Goal: Communication & Community: Answer question/provide support

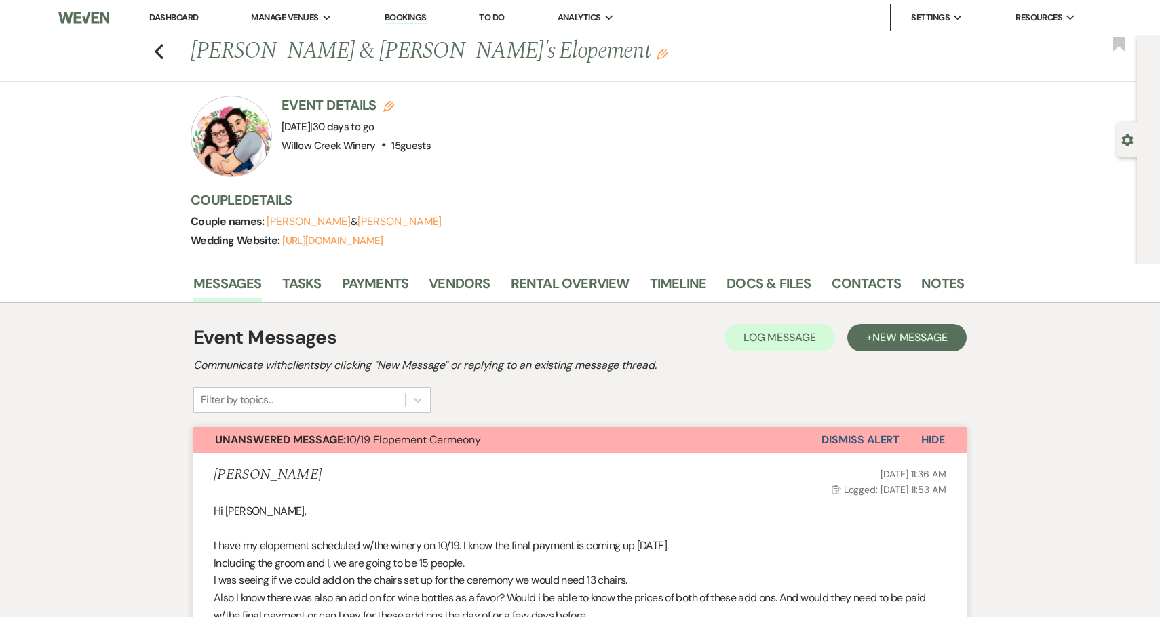
click at [862, 434] on button "Dismiss Alert" at bounding box center [861, 440] width 78 height 26
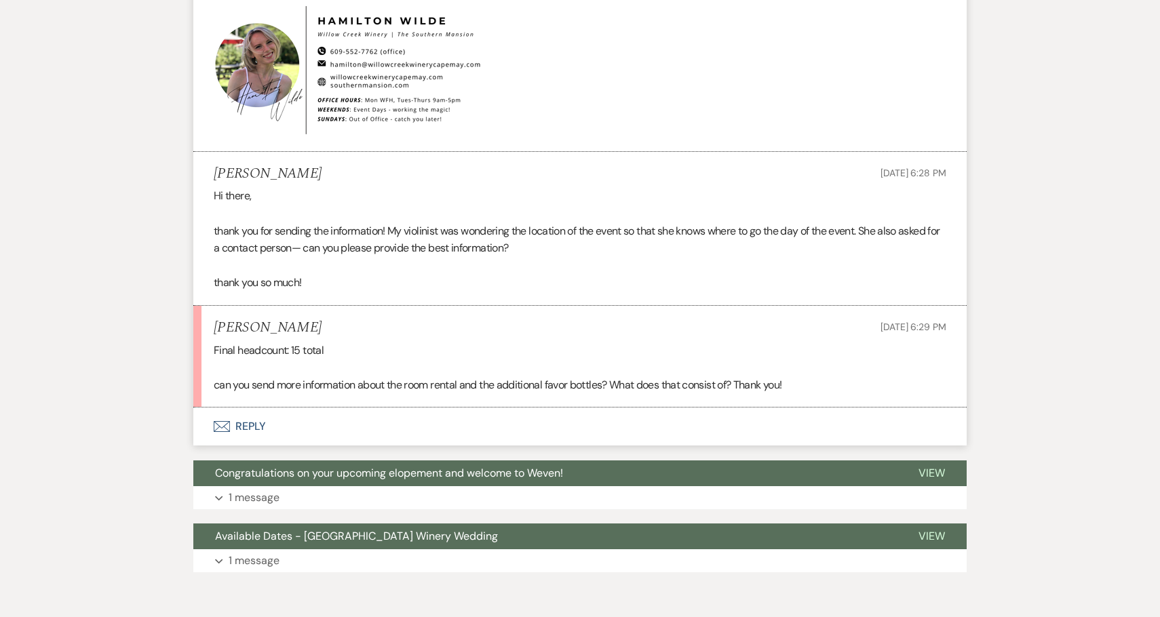
scroll to position [5412, 0]
click at [381, 413] on button "Envelope Reply" at bounding box center [579, 427] width 773 height 38
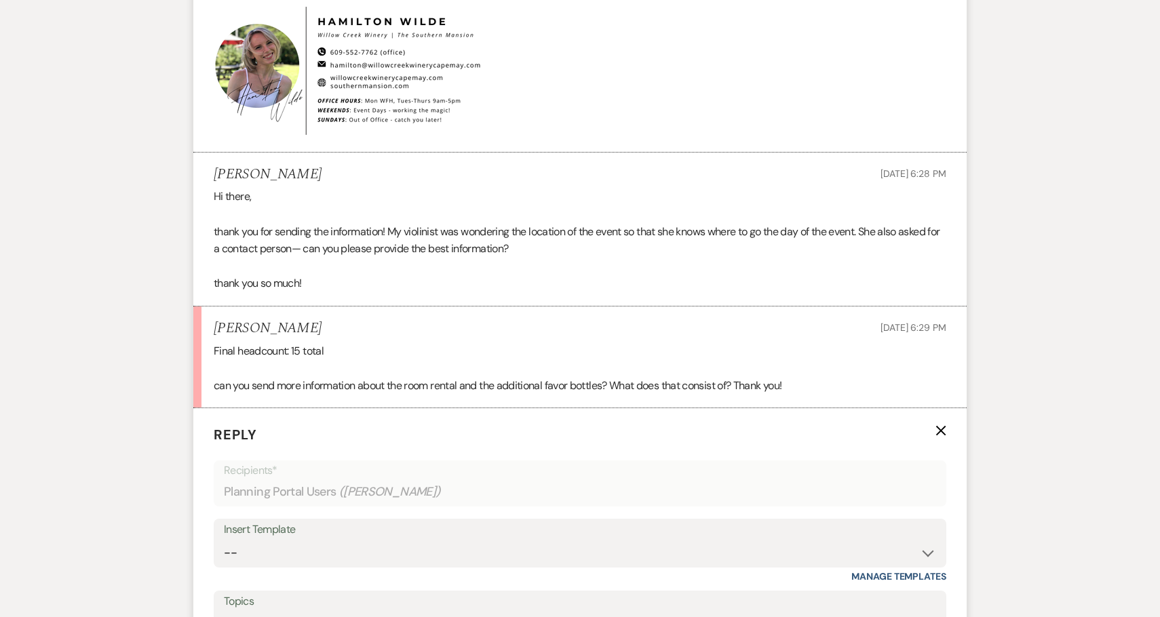
scroll to position [5562, 0]
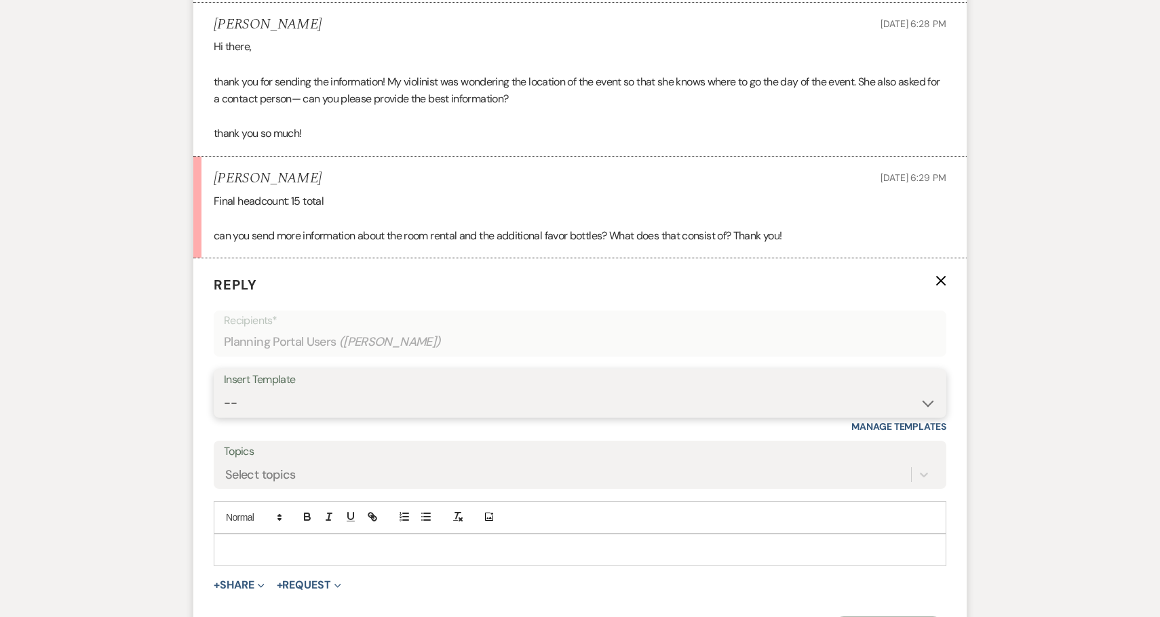
click at [341, 391] on select "-- Weven Planning Portal Introduction (Booked Events) 6-Month Check-in Review R…" at bounding box center [580, 403] width 712 height 26
select select "1589"
click at [224, 390] on select "-- Weven Planning Portal Introduction (Booked Events) 6-Month Check-in Review R…" at bounding box center [580, 403] width 712 height 26
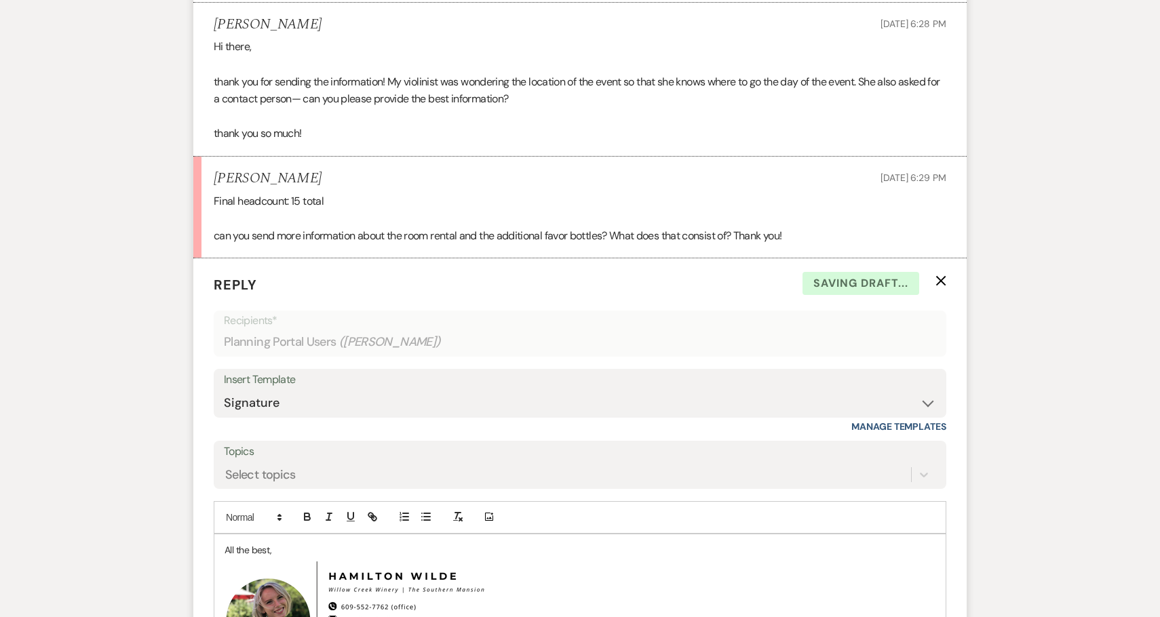
click at [218, 535] on div "All the best, ﻿ ﻿" at bounding box center [579, 618] width 731 height 167
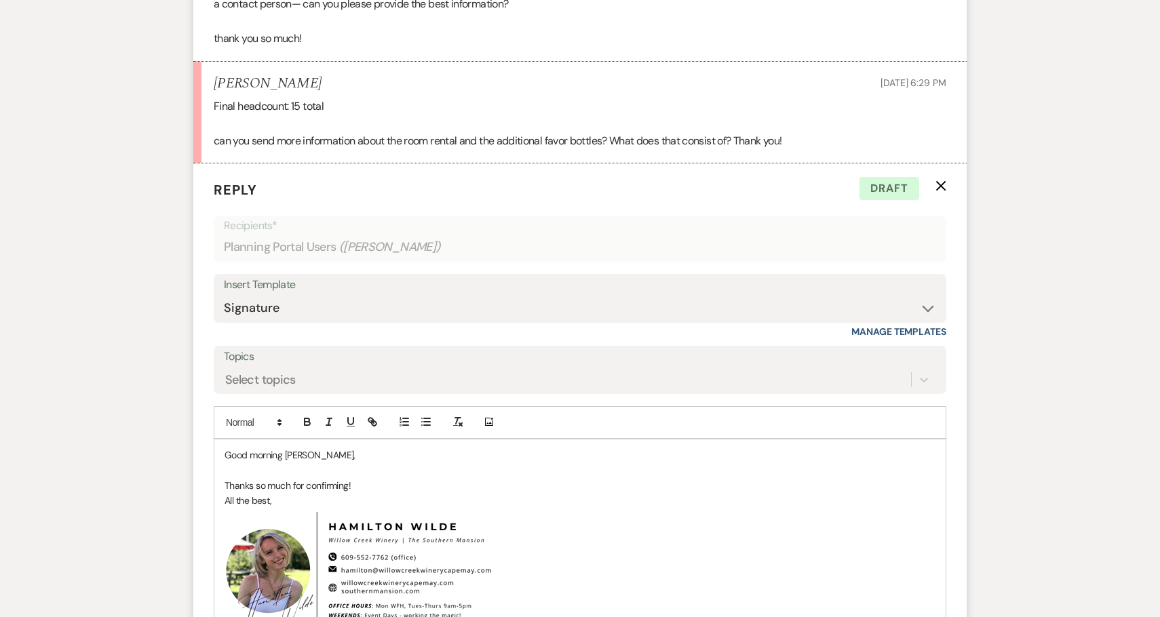
scroll to position [5661, 0]
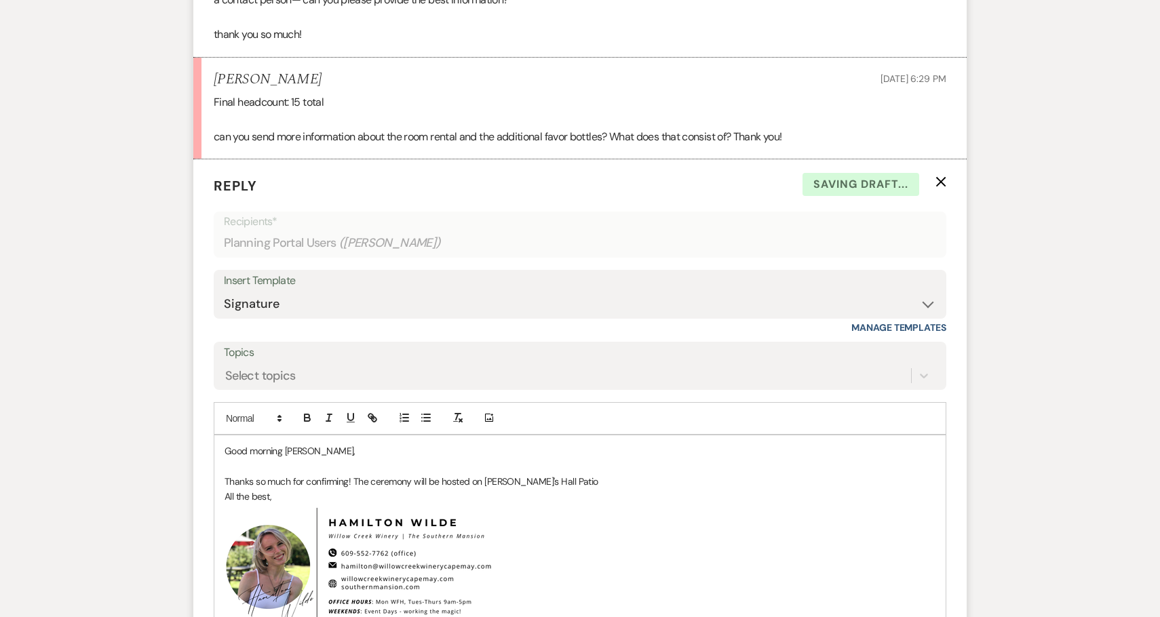
click at [505, 474] on p "Thanks so much for confirming! The ceremony will be hosted on Winaemaker's Hall…" at bounding box center [580, 481] width 711 height 15
click at [596, 474] on p "Thanks so much for confirming! The ceremony will be hosted on Winemaker's Hall …" at bounding box center [580, 481] width 711 height 15
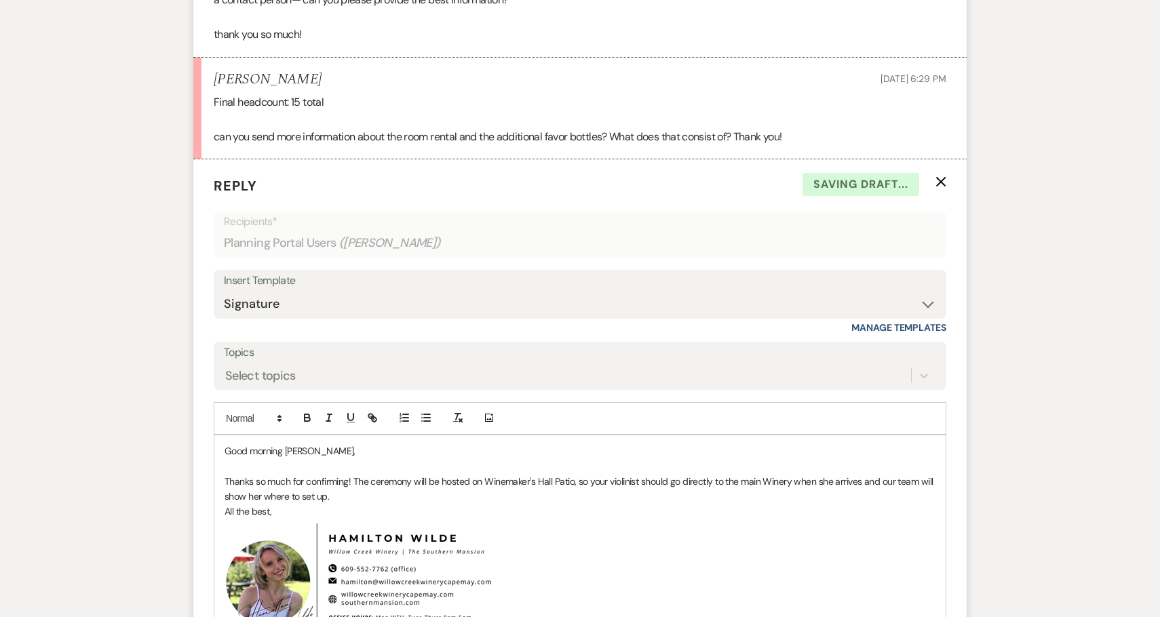
click at [862, 474] on p "Thanks so much for confirming! The ceremony will be hosted on Winemaker's Hall …" at bounding box center [580, 489] width 711 height 31
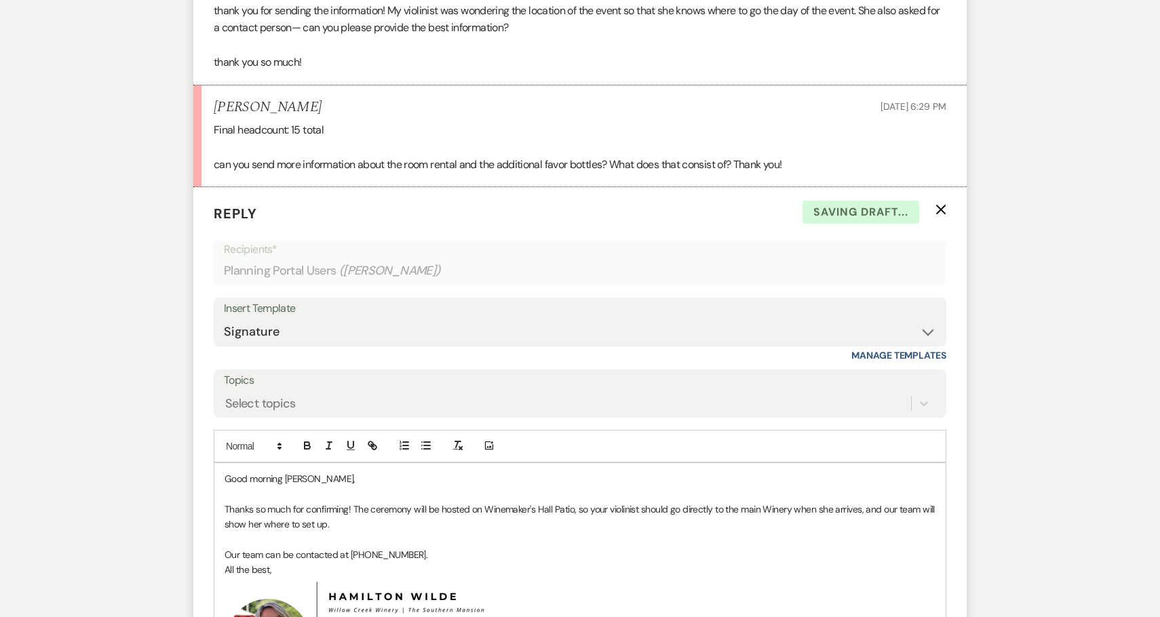
scroll to position [5638, 0]
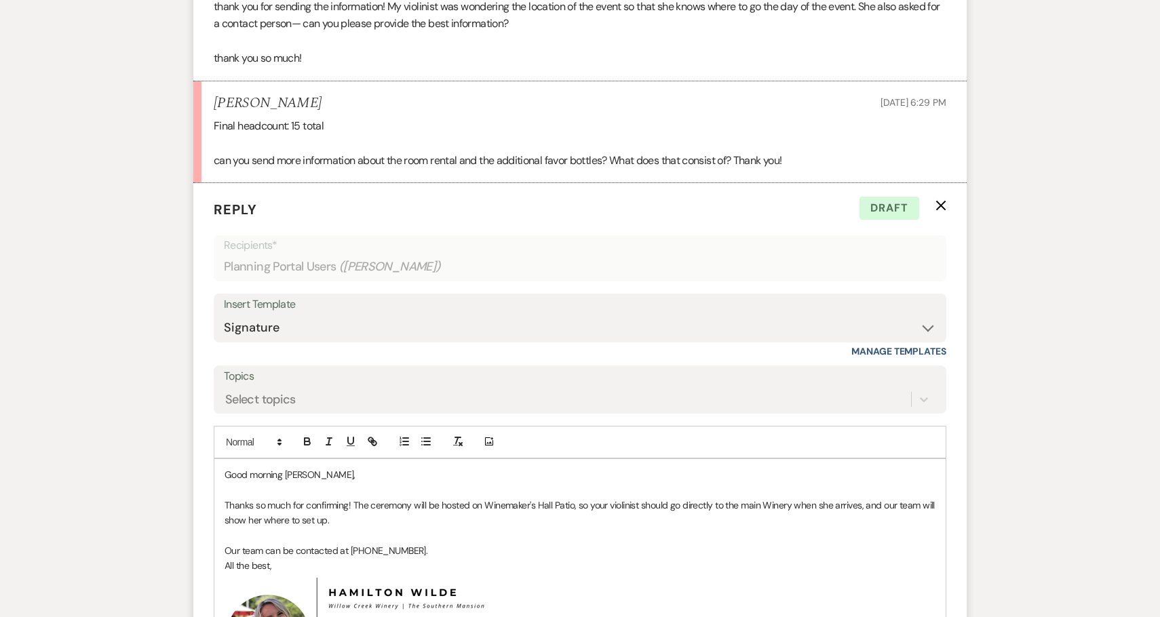
click at [354, 498] on p "Thanks so much for confirming! The ceremony will be hosted on Winemaker's Hall …" at bounding box center [580, 513] width 711 height 31
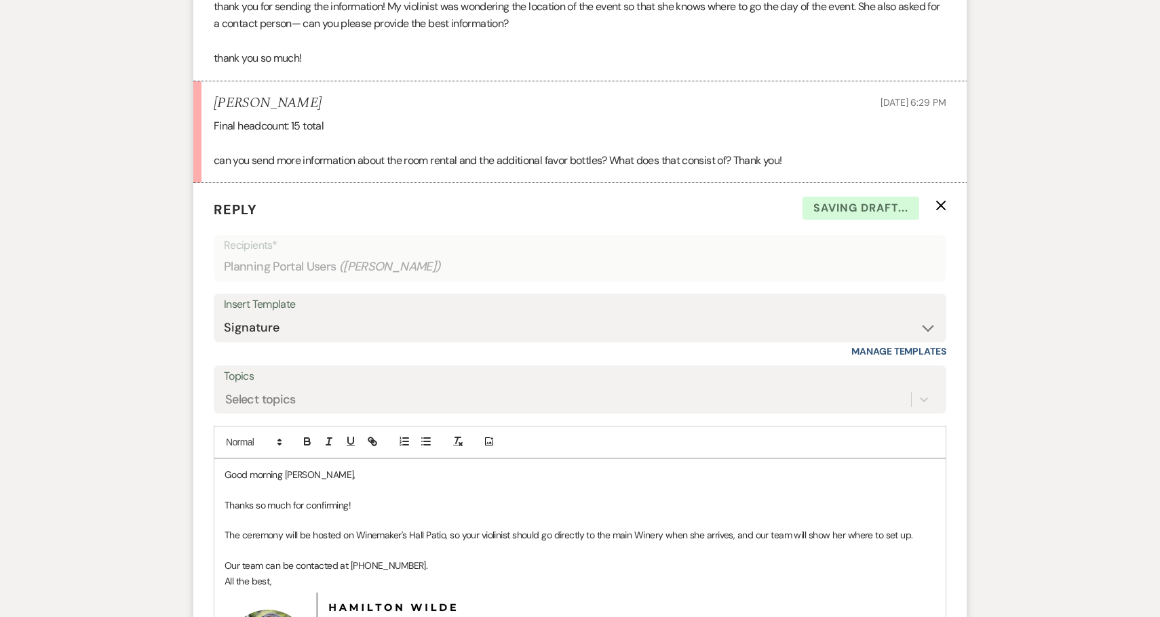
click at [224, 550] on div "Good morning Amanda, Thanks so much for confirming! The ceremony will be hosted…" at bounding box center [579, 595] width 731 height 273
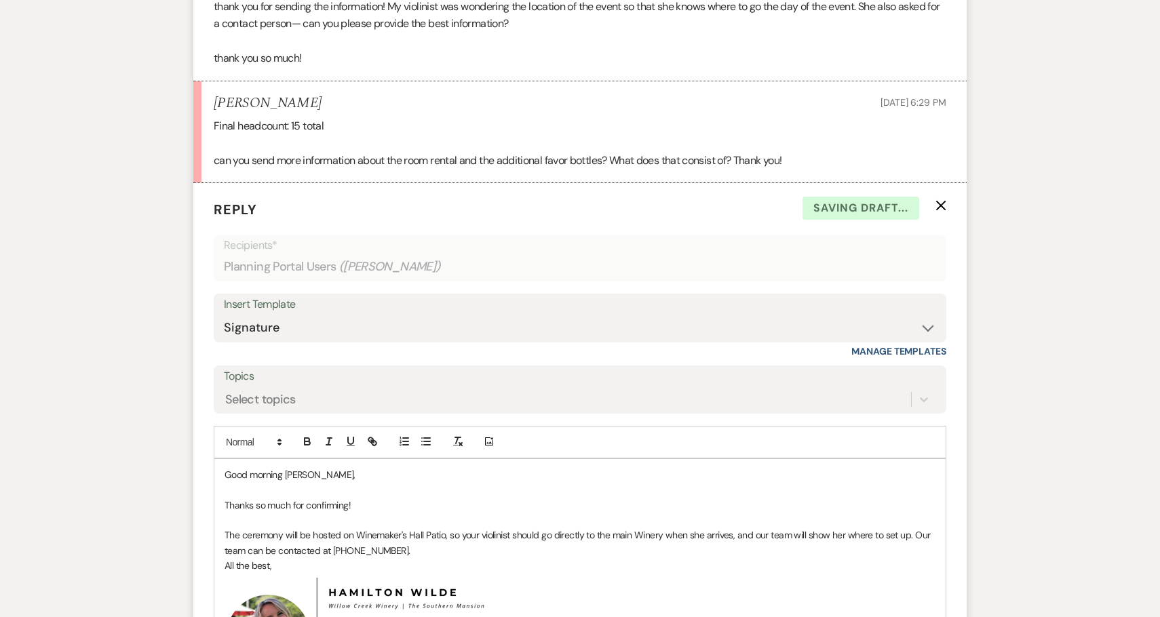
click at [444, 531] on p "The ceremony will be hosted on Winemaker's Hall Patio, so your violinist should…" at bounding box center [580, 543] width 711 height 31
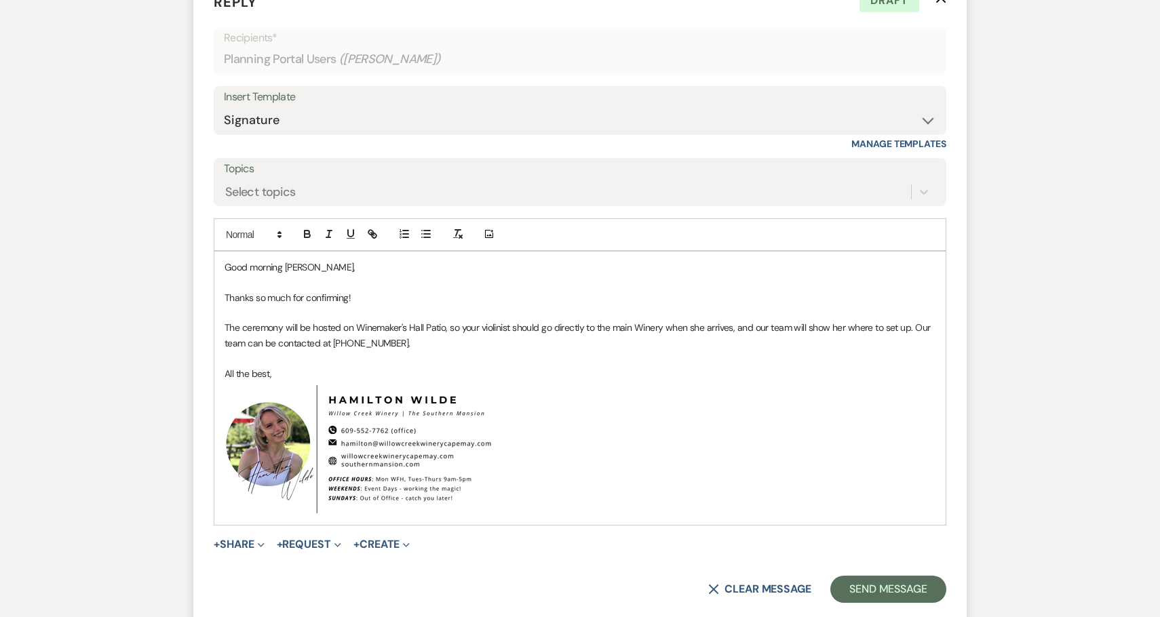
scroll to position [5846, 0]
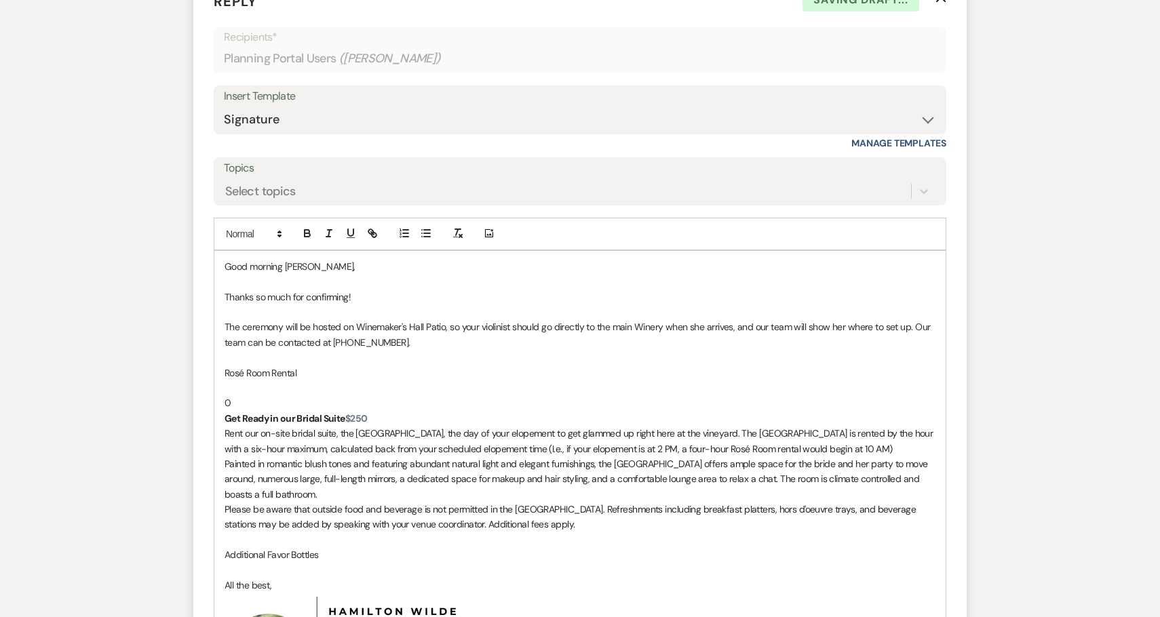
click at [225, 412] on strong "Get Ready in our Bridal Suite" at bounding box center [285, 418] width 121 height 12
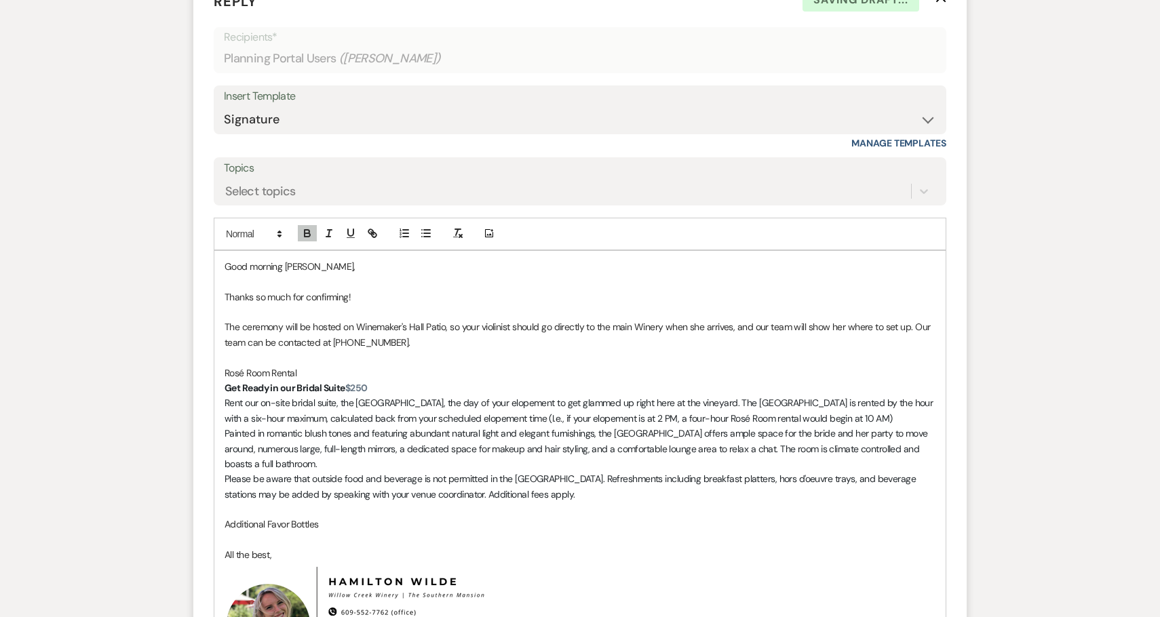
click at [377, 381] on p "Get Ready in our Bridal Suite $250" at bounding box center [580, 388] width 711 height 15
click at [307, 533] on p at bounding box center [580, 540] width 711 height 15
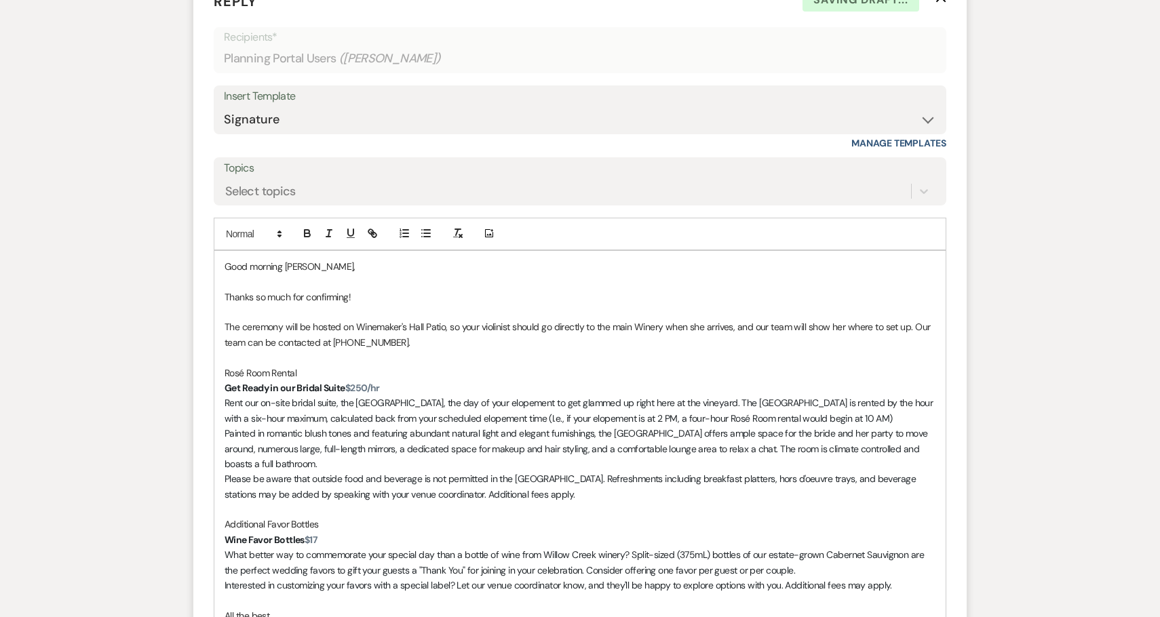
click at [333, 533] on p "Wine Favor Bottles $17" at bounding box center [580, 540] width 711 height 15
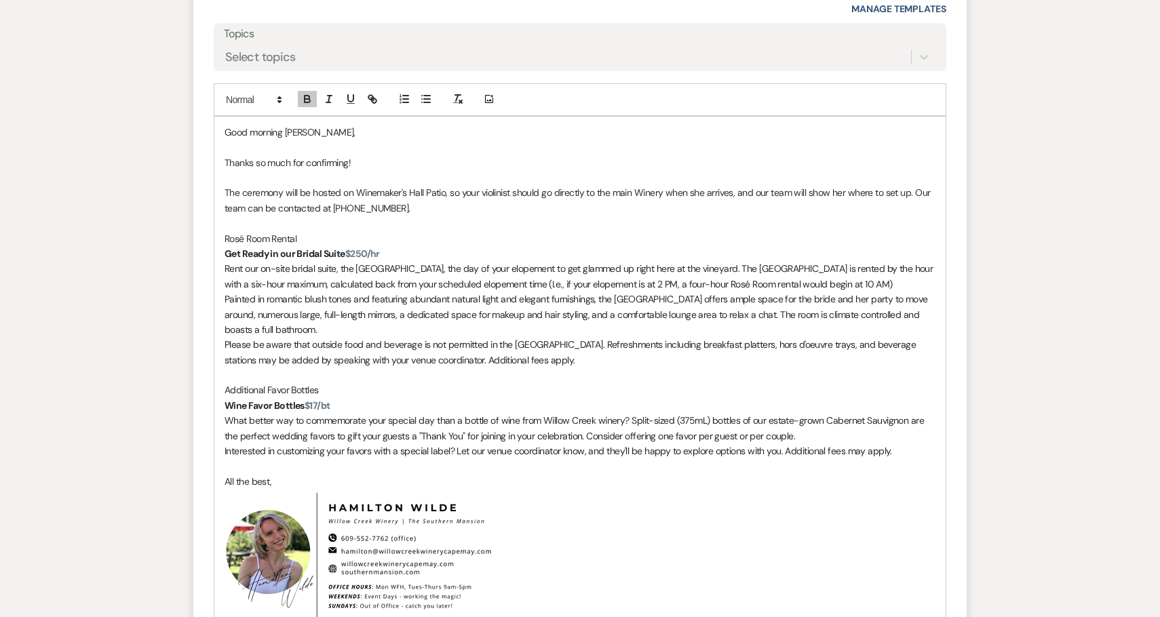
scroll to position [5982, 0]
click at [256, 229] on p "Rosé Room Rental" at bounding box center [580, 236] width 711 height 15
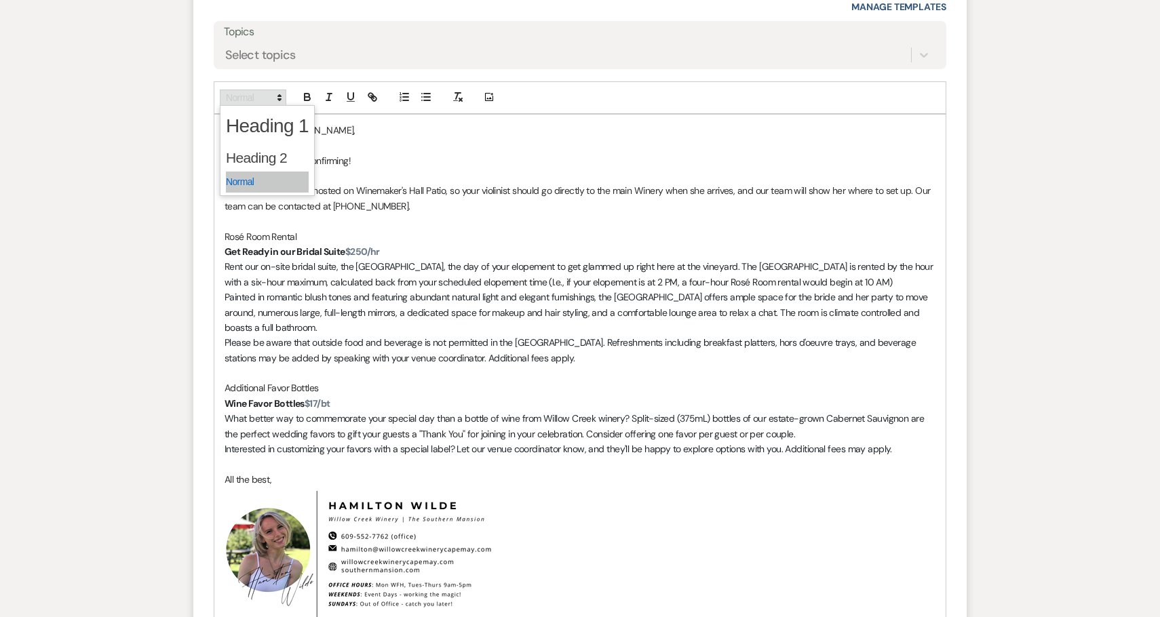
click at [248, 90] on span at bounding box center [253, 98] width 66 height 16
click at [305, 94] on icon "button" at bounding box center [307, 95] width 5 height 3
click at [265, 381] on p "Additional Favor Bottles" at bounding box center [580, 388] width 711 height 15
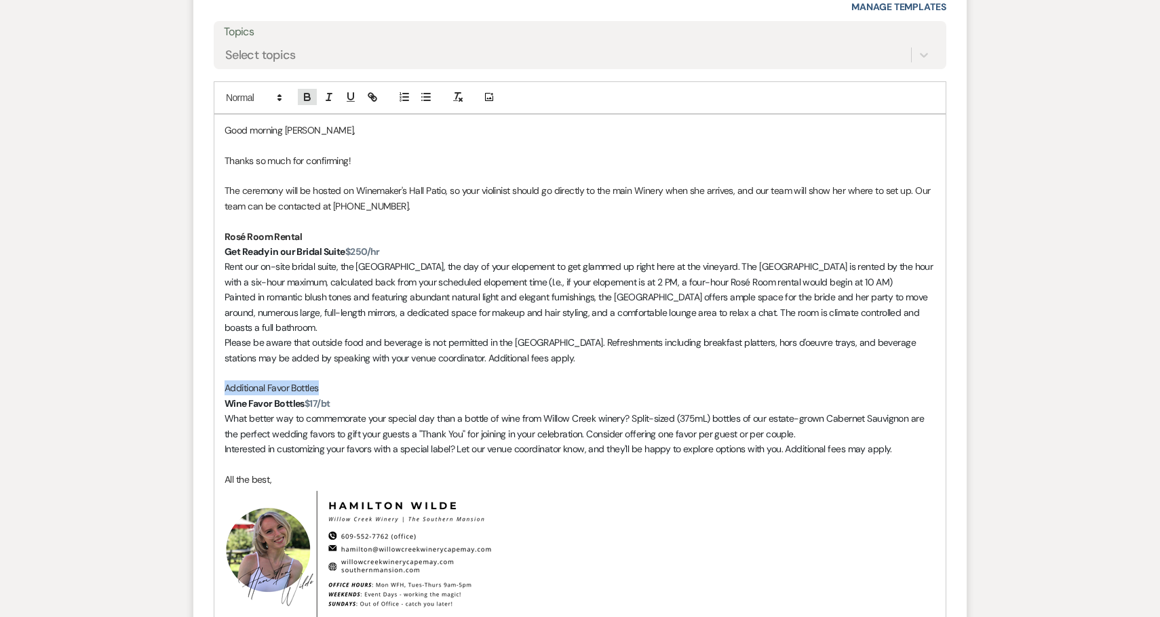
click at [304, 89] on button "button" at bounding box center [307, 97] width 19 height 16
click at [336, 246] on strong "Get Ready in our Bridal Suite" at bounding box center [285, 252] width 121 height 12
click at [231, 246] on strong "Get Ready in our Bridal Suite" at bounding box center [285, 252] width 121 height 12
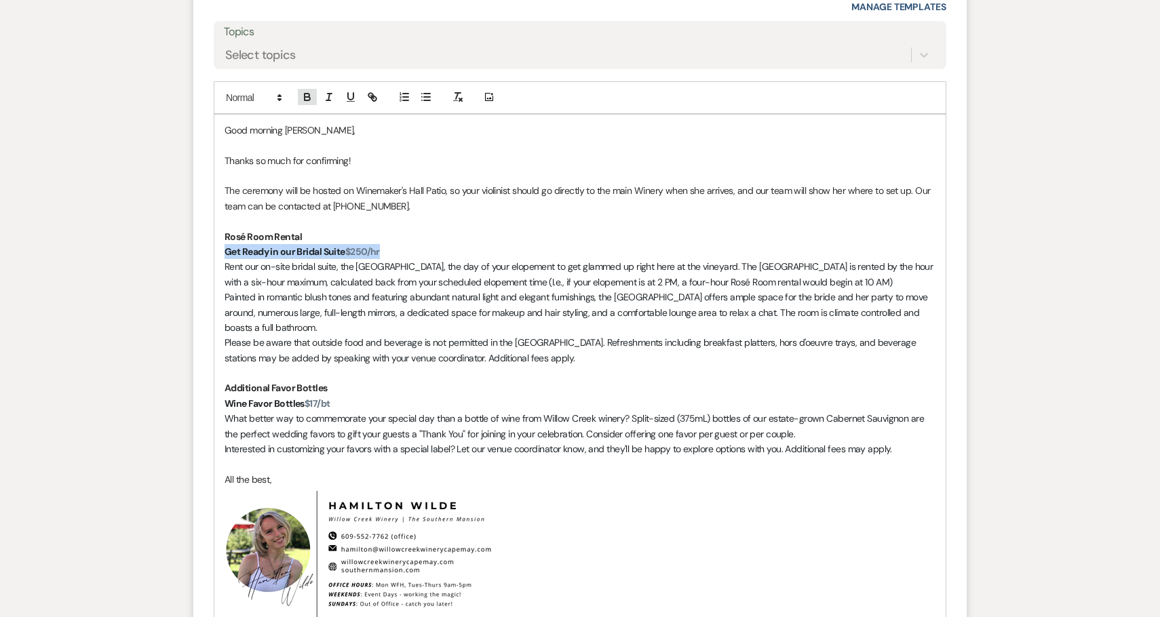
click at [311, 91] on icon "button" at bounding box center [307, 97] width 12 height 12
click at [326, 91] on icon "button" at bounding box center [329, 97] width 12 height 12
click at [455, 100] on rect "button" at bounding box center [455, 100] width 5 height 1
click at [326, 91] on icon "button" at bounding box center [329, 97] width 12 height 12
click at [271, 398] on strong "Wine Favor Bottles" at bounding box center [265, 404] width 80 height 12
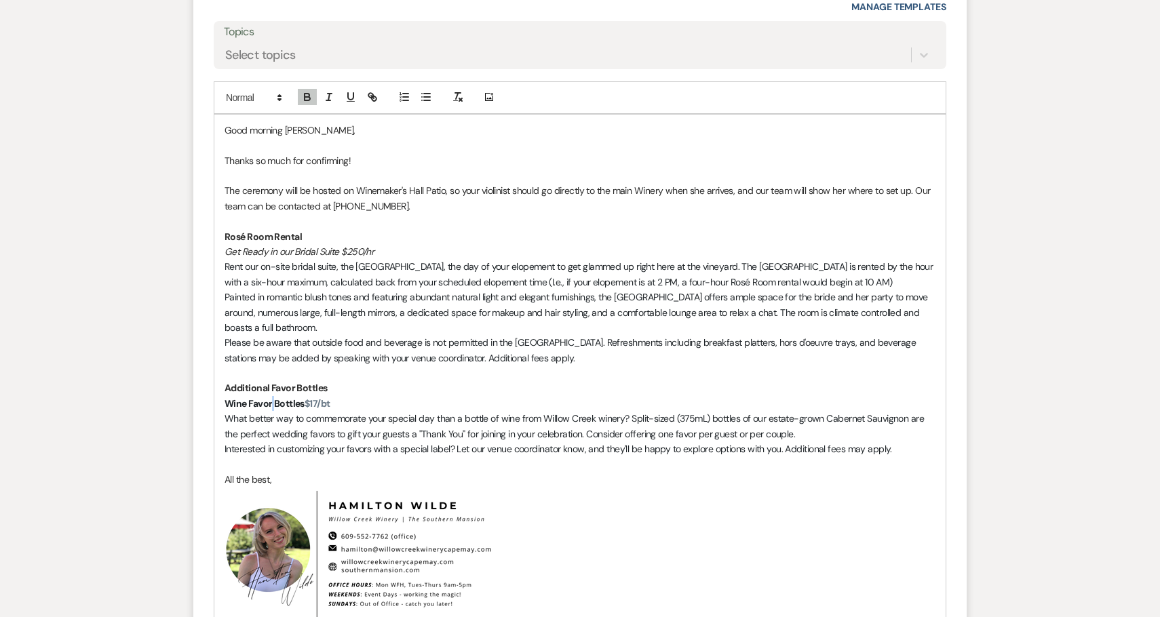
click at [271, 398] on strong "Wine Favor Bottles" at bounding box center [265, 404] width 80 height 12
click at [456, 91] on icon "button" at bounding box center [458, 97] width 12 height 12
click at [331, 91] on icon "button" at bounding box center [329, 97] width 12 height 12
click at [326, 336] on span "Please be aware that outside food and beverage is not permitted in the Rosé Roo…" at bounding box center [572, 349] width 694 height 27
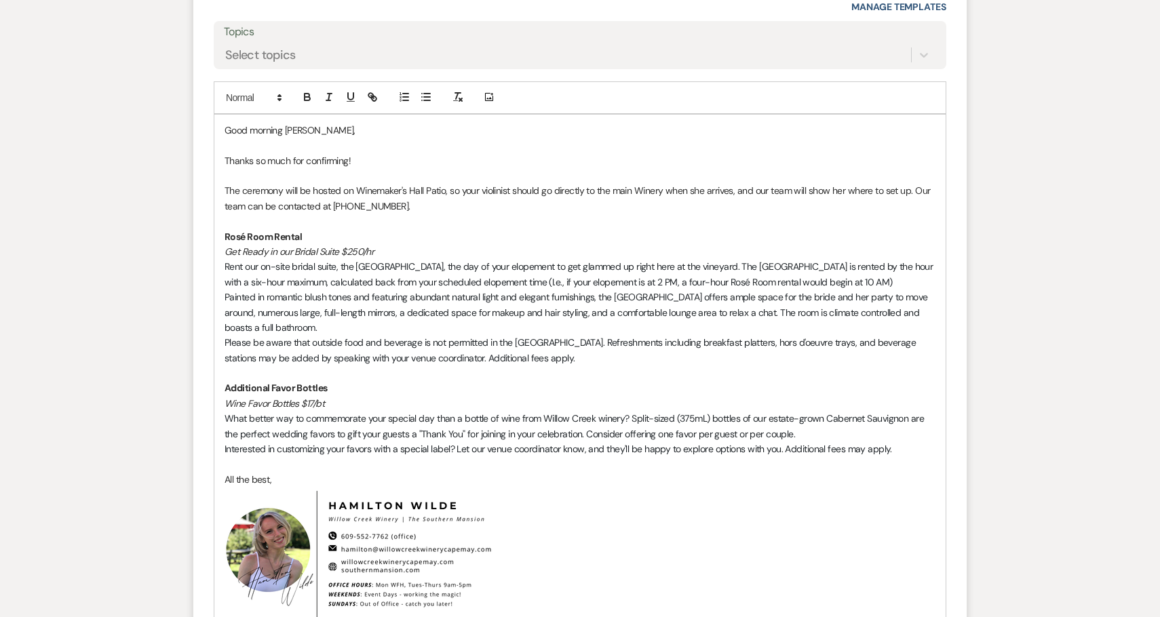
click at [223, 247] on div "Good morning Amanda, Thanks so much for confirming! The ceremony will be hosted…" at bounding box center [579, 373] width 731 height 516
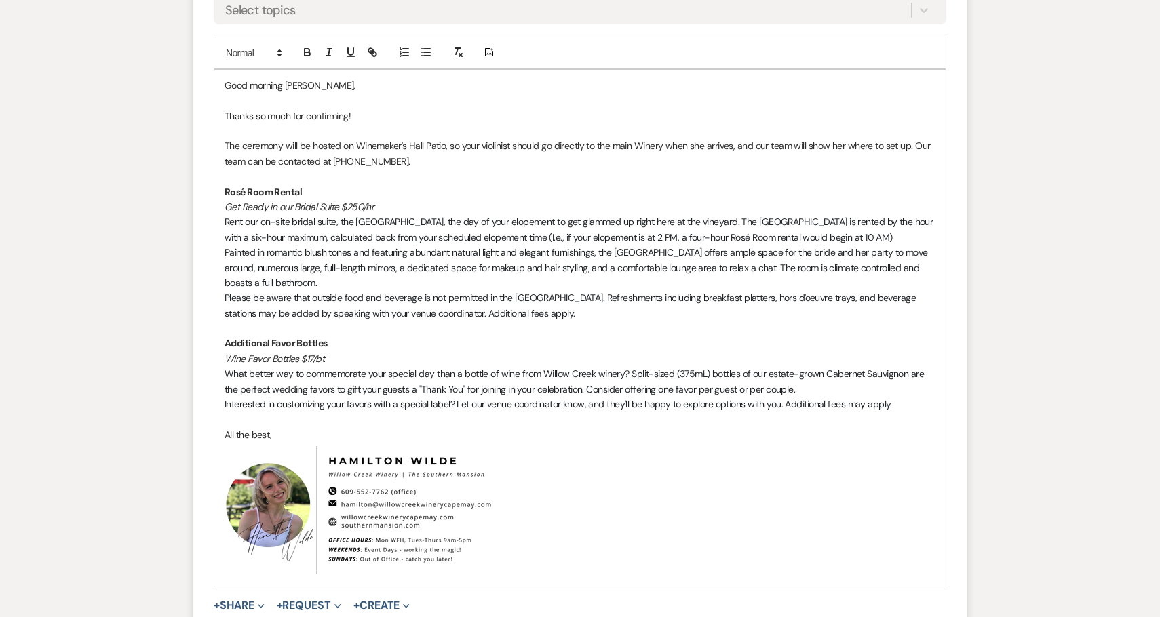
scroll to position [6029, 0]
click at [836, 369] on p "What better way to commemorate your special day than a bottle of wine from Will…" at bounding box center [580, 379] width 711 height 31
click at [921, 395] on p "Interested in customizing your favors with a special label? Let our venue coord…" at bounding box center [580, 402] width 711 height 15
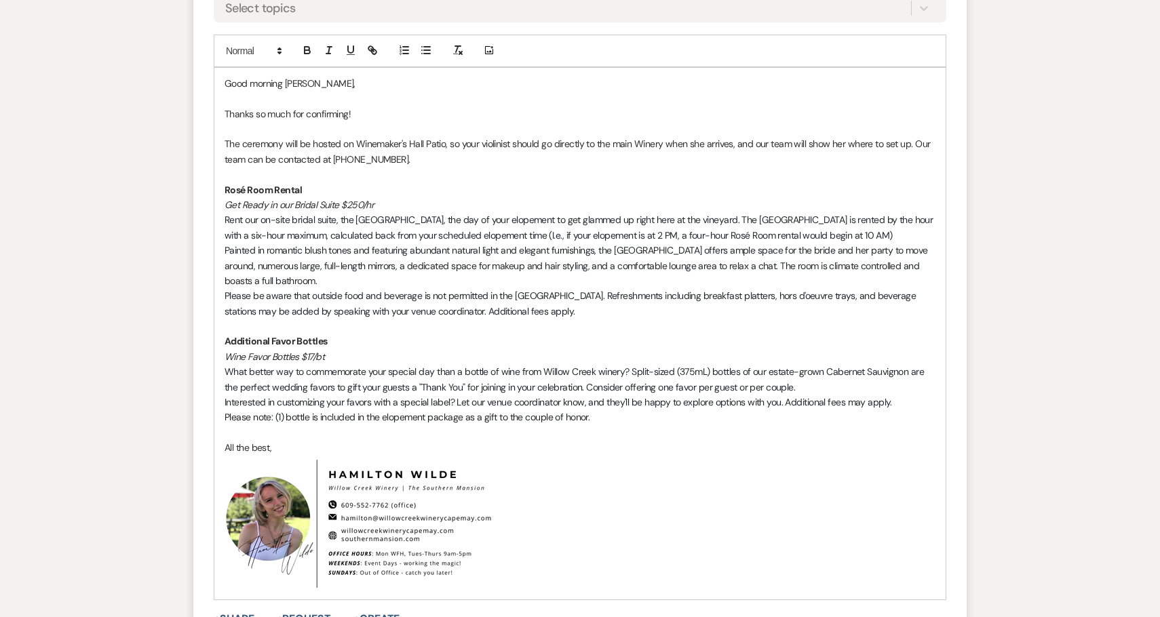
click at [351, 411] on span "Please note: (1) bottle is included in the elopement package as a gift to the c…" at bounding box center [407, 417] width 365 height 12
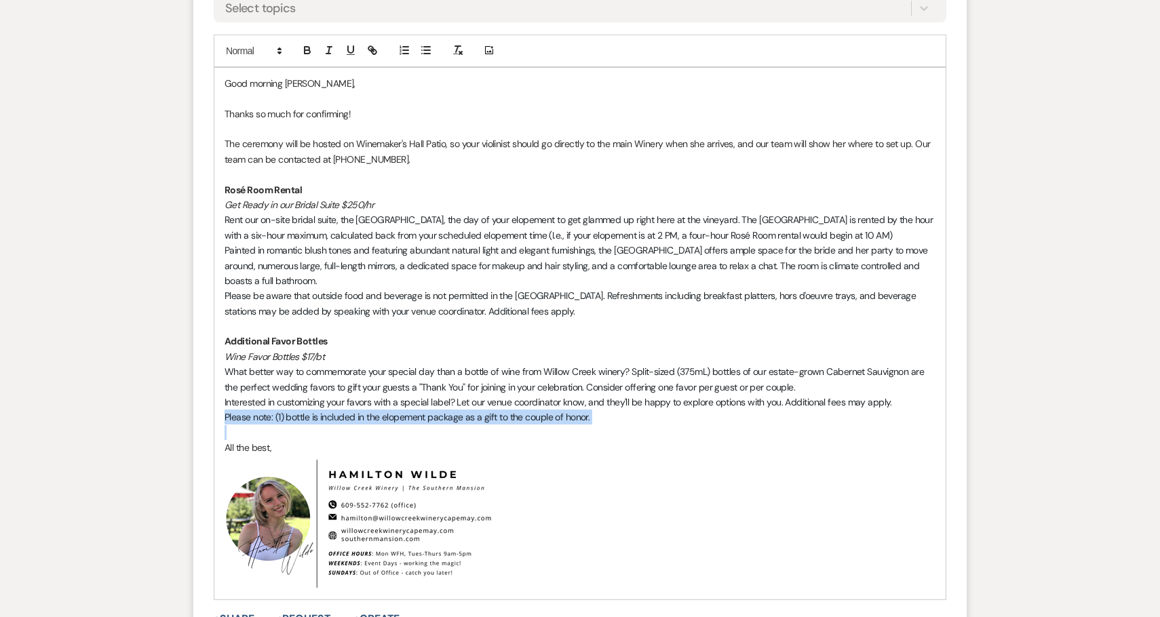
click at [351, 411] on span "Please note: (1) bottle is included in the elopement package as a gift to the c…" at bounding box center [407, 417] width 365 height 12
click at [331, 44] on icon "button" at bounding box center [329, 50] width 12 height 12
click at [276, 411] on em "Please note: (1) bottle is included in the elopement package as a gift to the c…" at bounding box center [407, 417] width 365 height 12
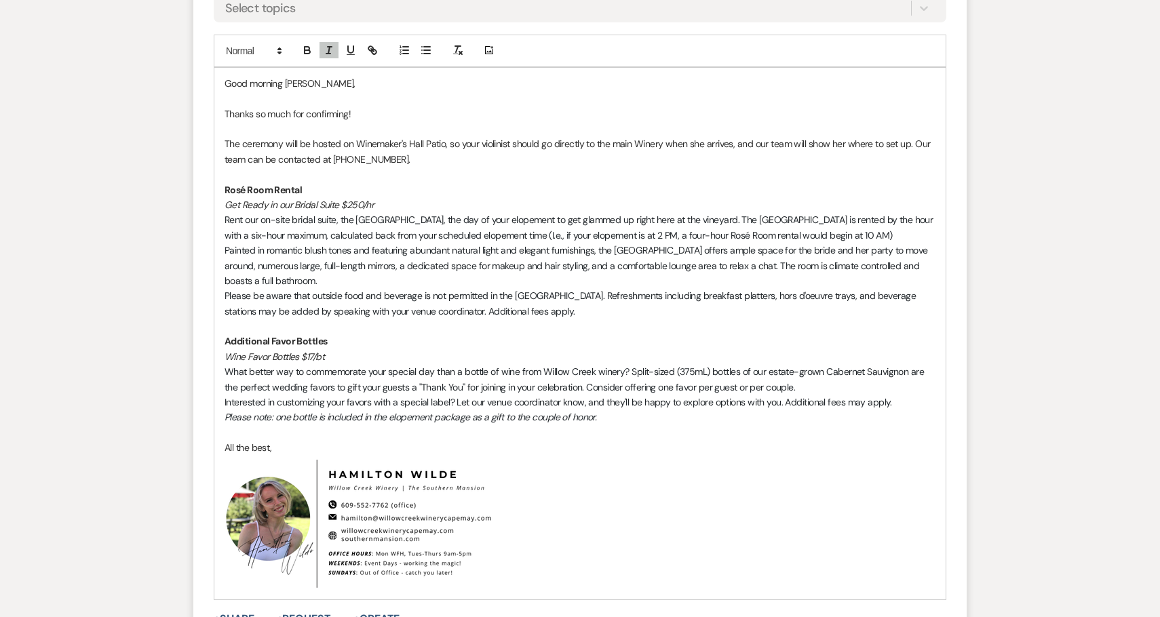
click at [380, 411] on em "Please note: one bottle is included in the elopement package as a gift to the c…" at bounding box center [411, 417] width 372 height 12
click at [624, 410] on p "Please note: one bottle is included in the elopement package as a gift to the c…" at bounding box center [580, 417] width 711 height 15
click at [533, 411] on em "Please note: one bottle is included in the elopement package as a gift to the c…" at bounding box center [411, 417] width 372 height 12
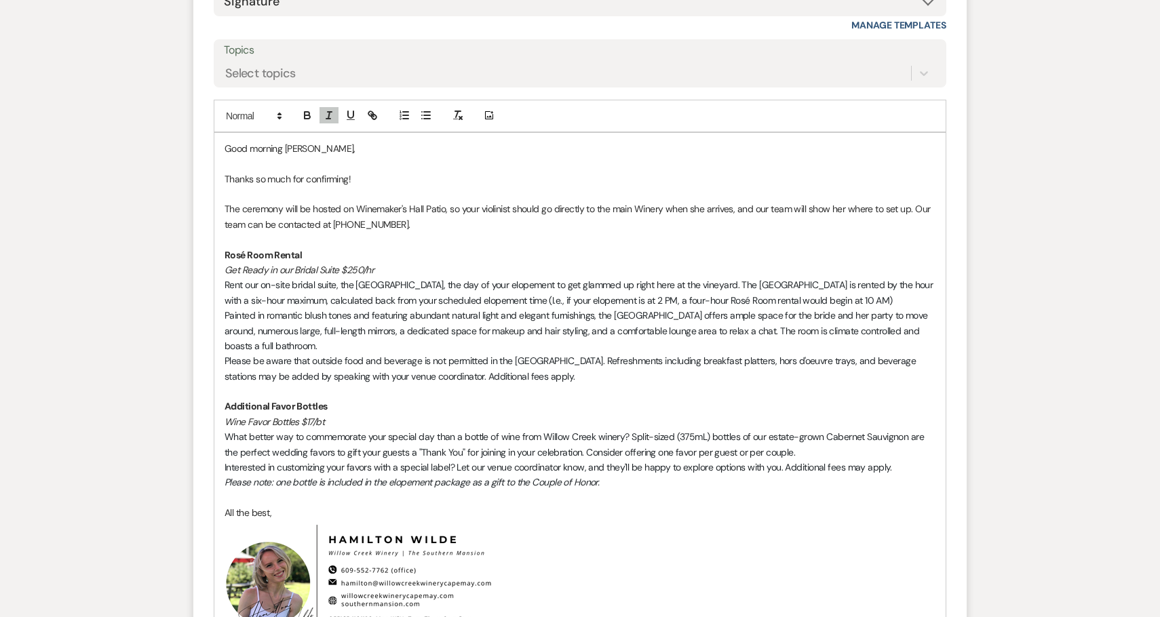
scroll to position [5963, 0]
click at [421, 208] on p "The ceremony will be hosted on Winemaker's Hall Patio, so your violinist should…" at bounding box center [580, 217] width 711 height 31
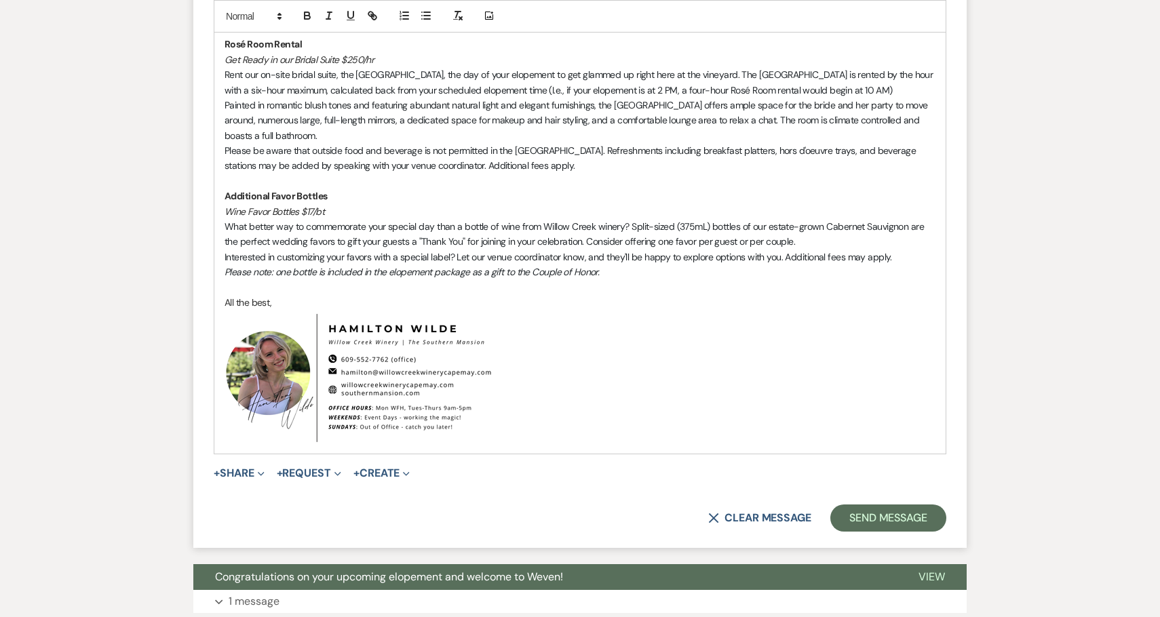
scroll to position [6208, 0]
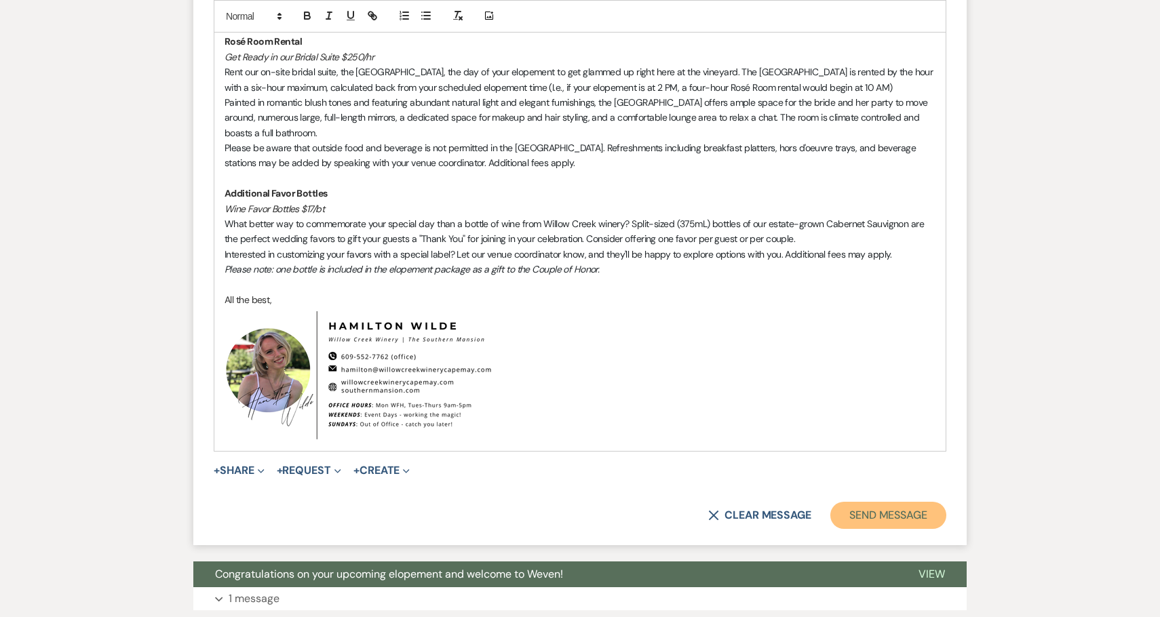
click at [858, 502] on button "Send Message" at bounding box center [888, 515] width 116 height 27
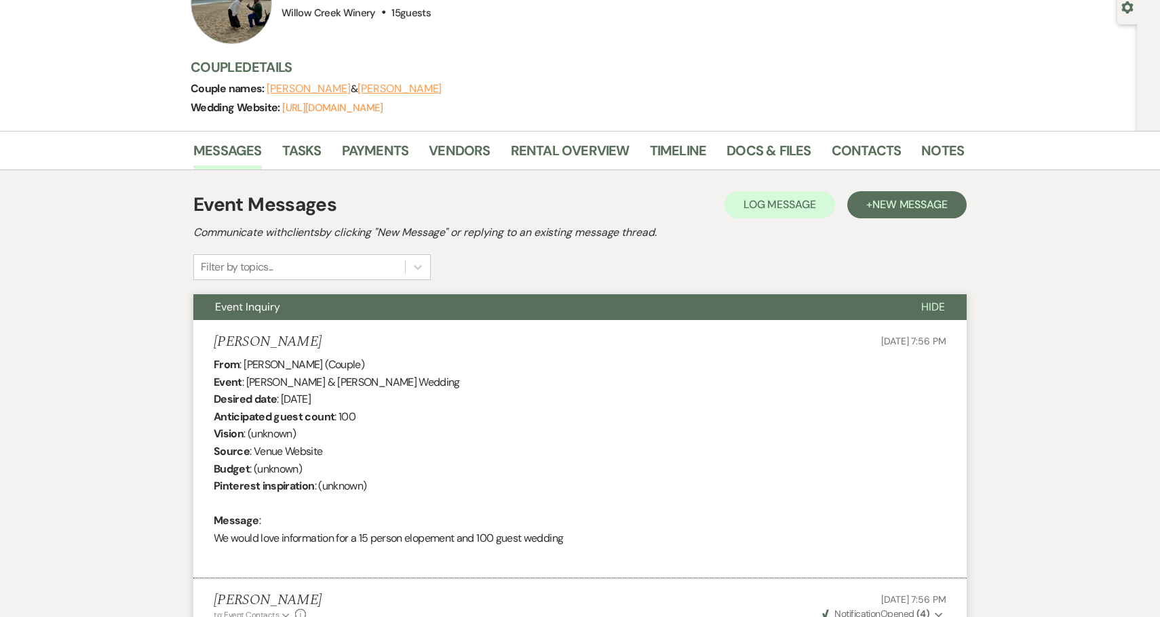
scroll to position [0, 0]
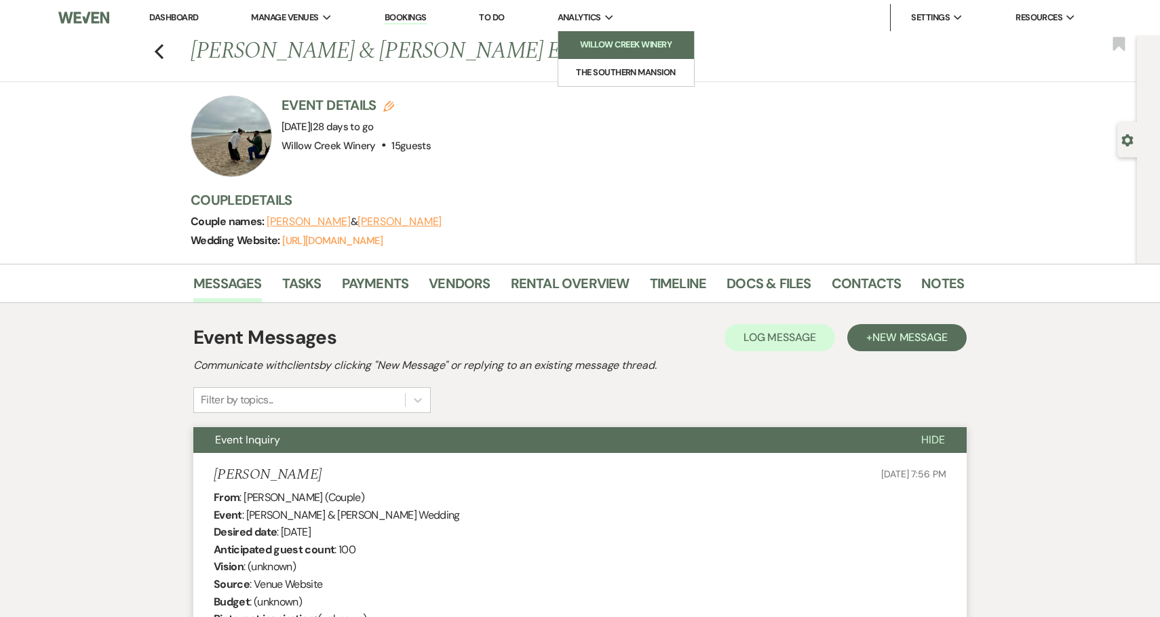
click at [598, 45] on li "Willow Creek Winery" at bounding box center [626, 45] width 122 height 14
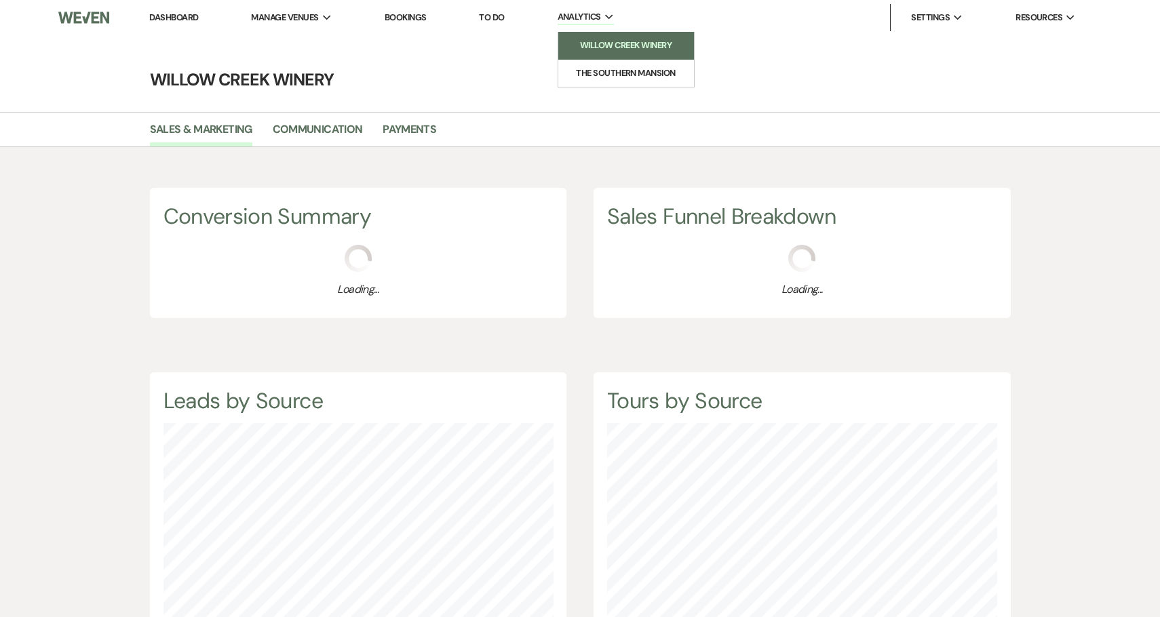
scroll to position [617, 1160]
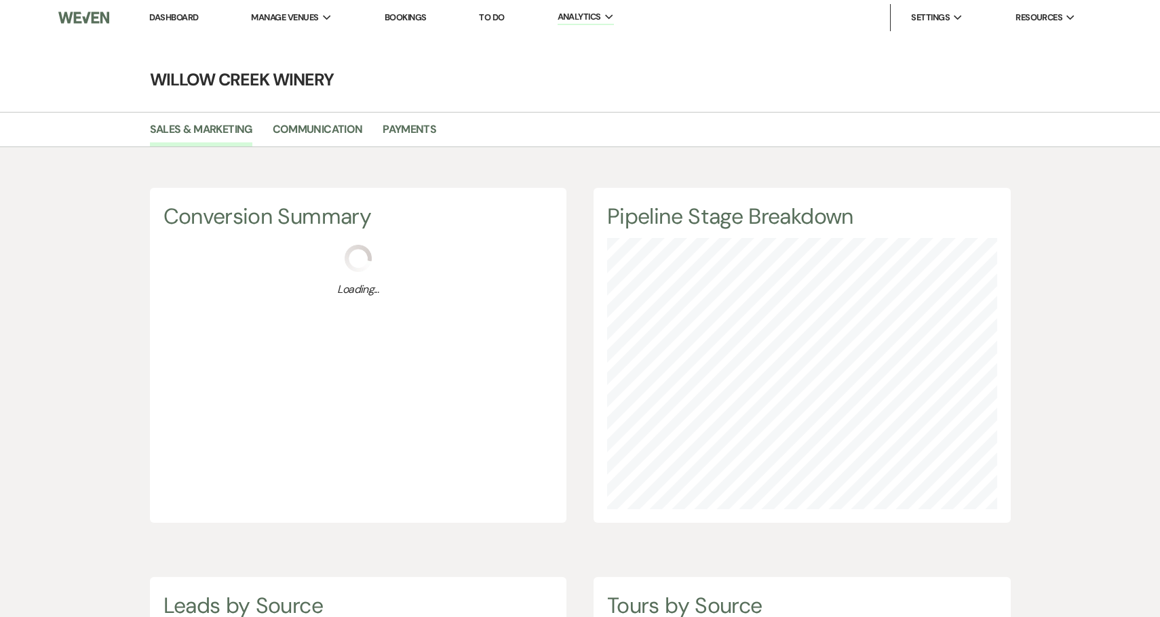
click at [168, 17] on link "Dashboard" at bounding box center [173, 18] width 49 height 12
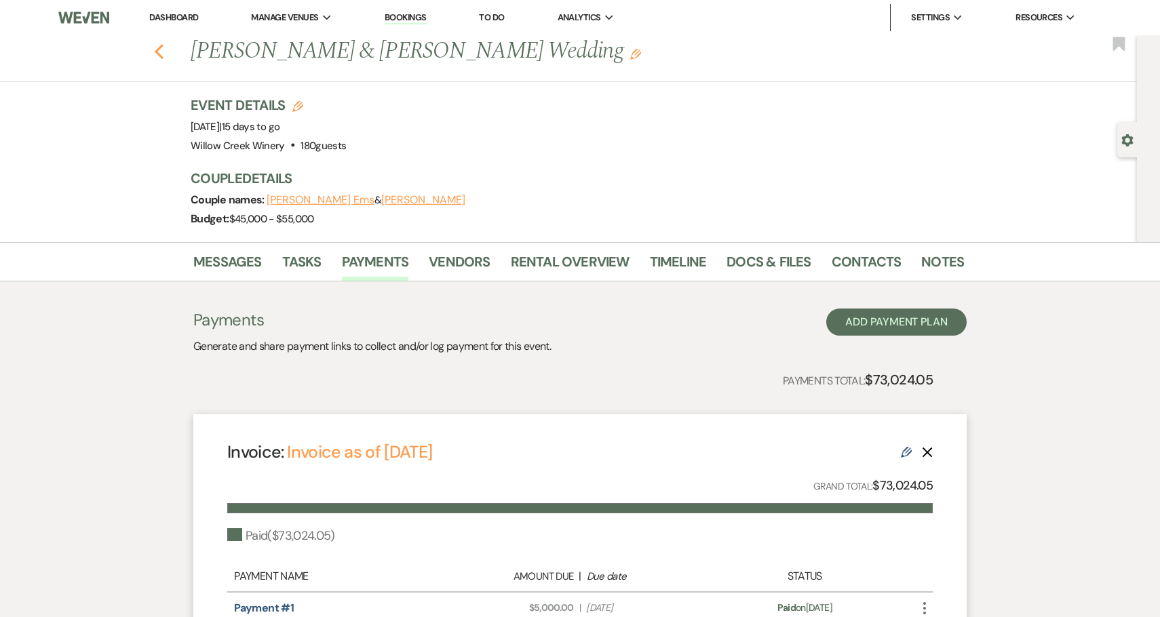
click at [157, 45] on icon "Previous" at bounding box center [159, 51] width 10 height 16
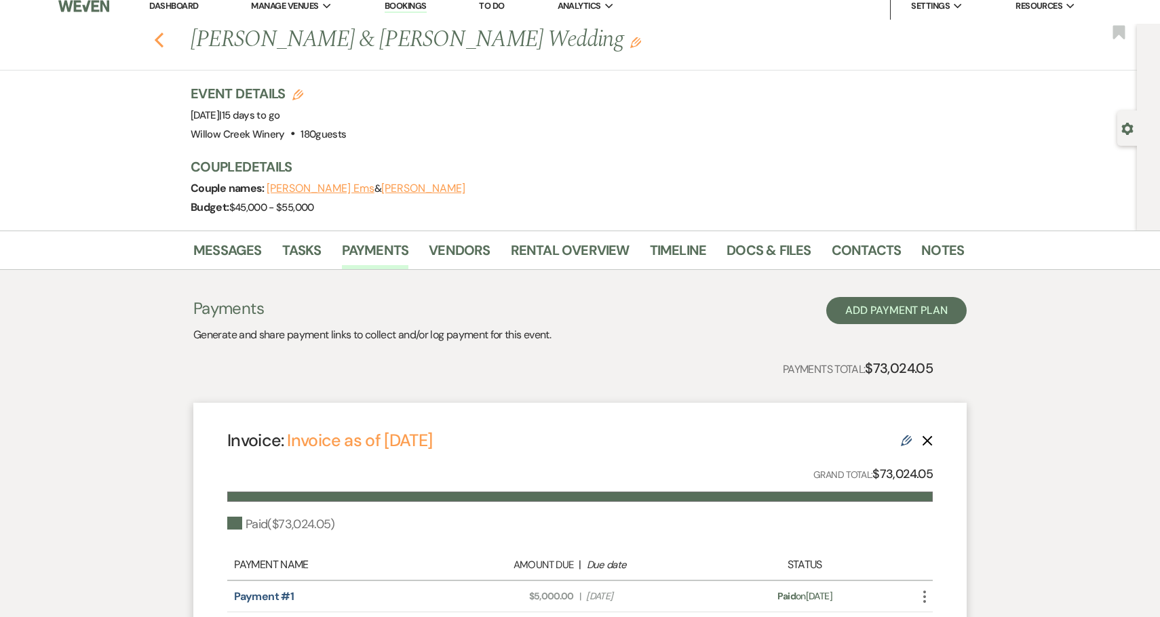
select select "8"
select select "5"
select select "8"
select select "5"
select select "8"
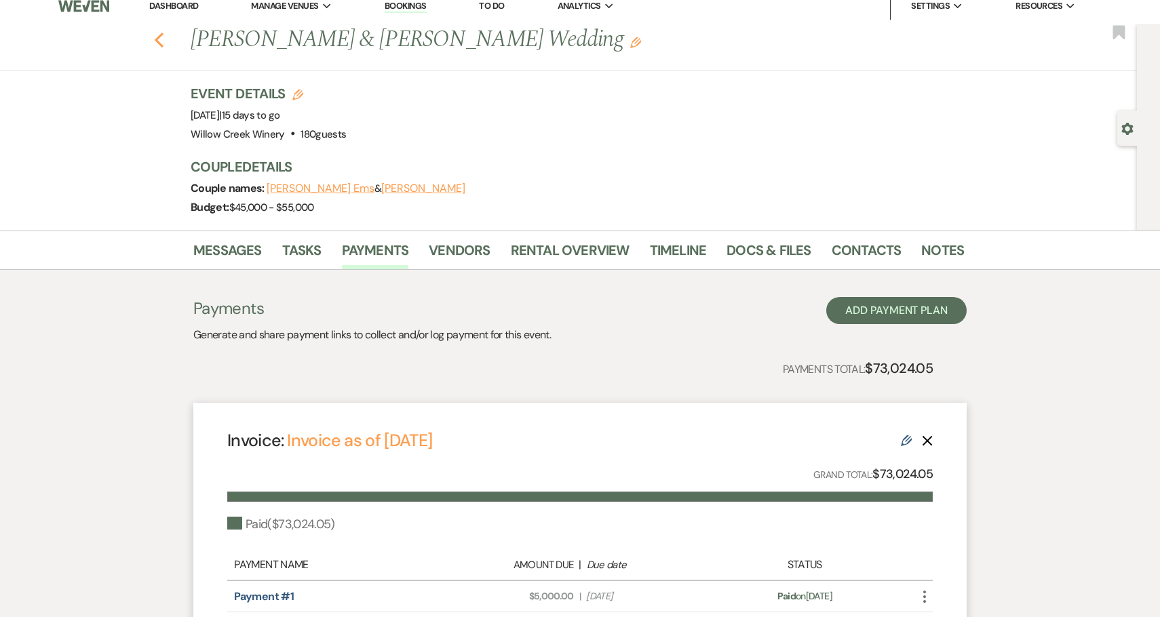
select select "5"
select select "8"
select select "7"
select select "8"
select select "2"
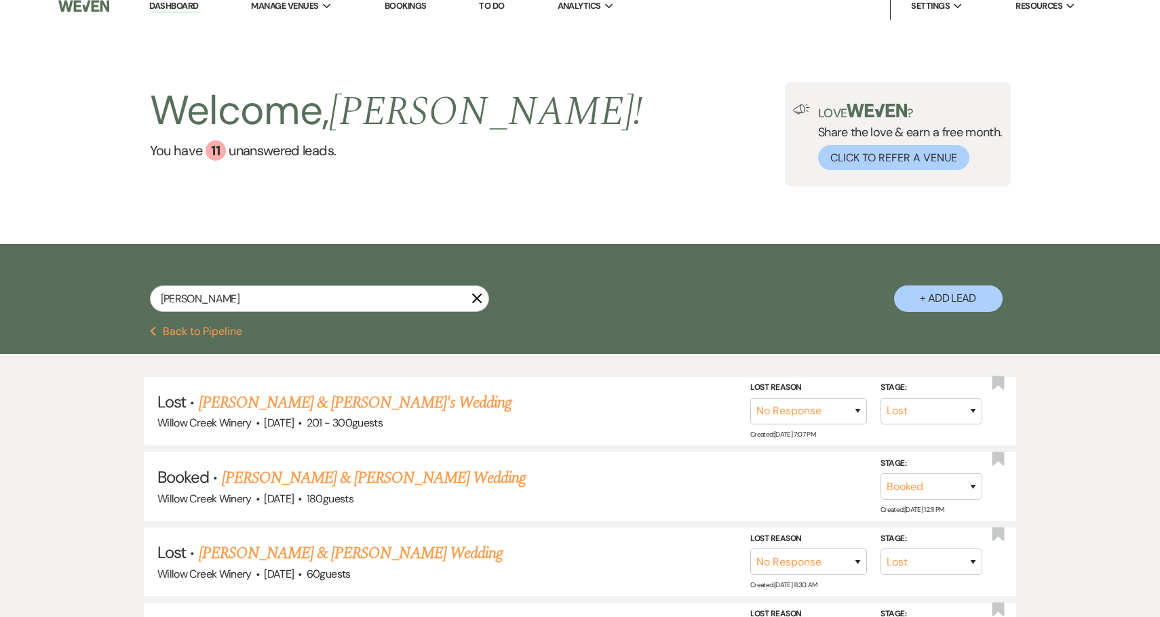
click at [210, 330] on button "Previous Back to Pipeline" at bounding box center [196, 331] width 93 height 11
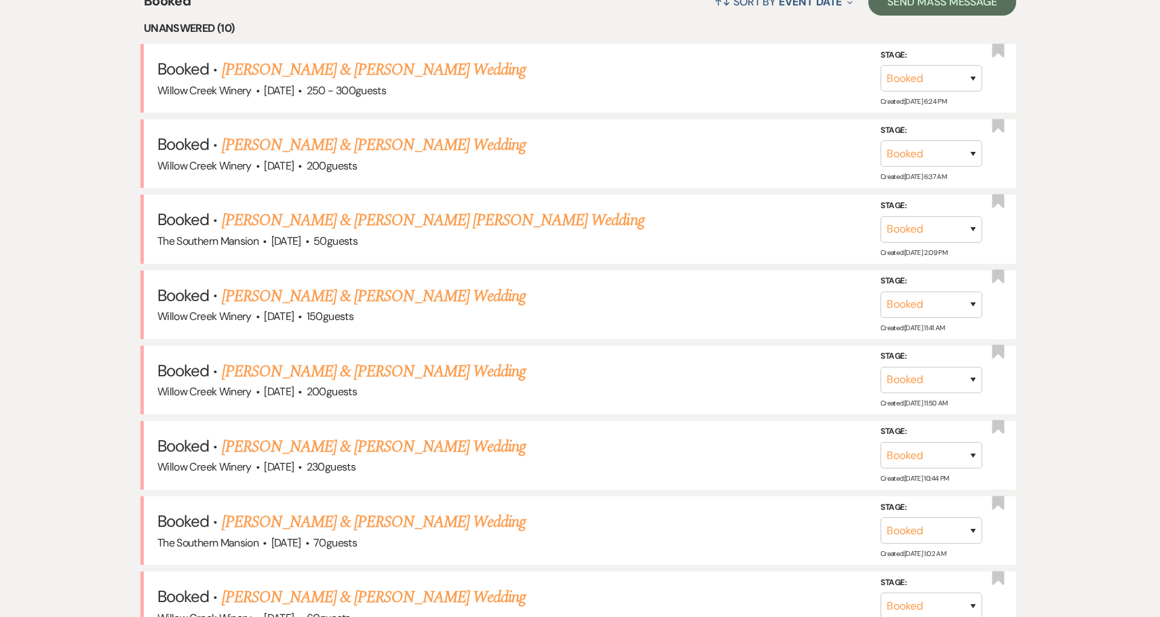
scroll to position [577, 0]
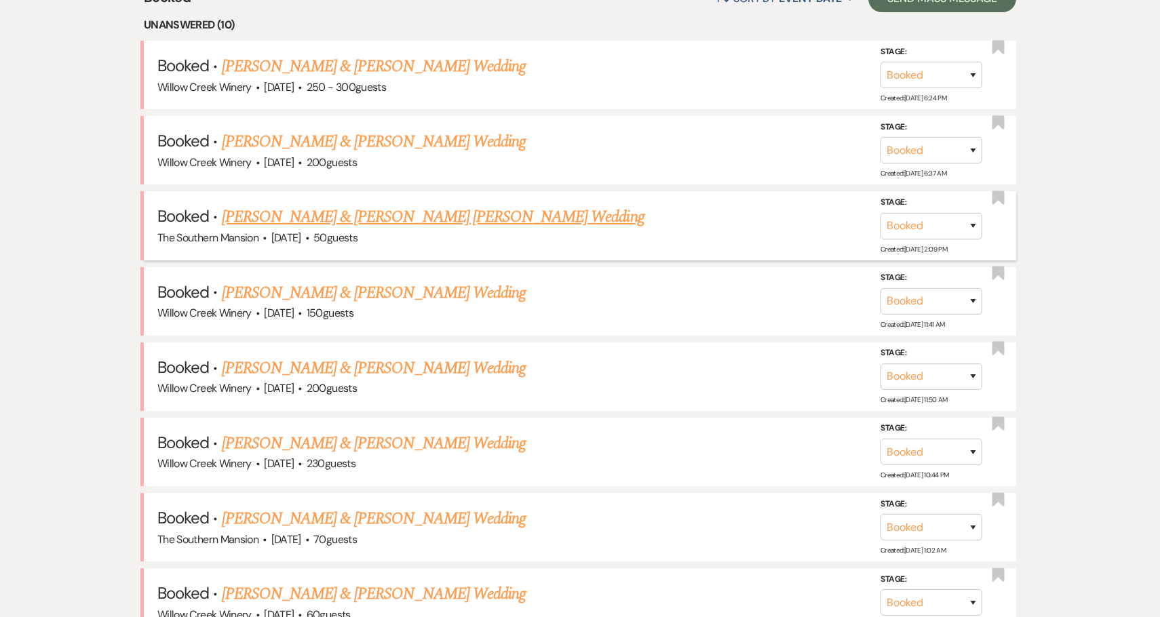
click at [396, 214] on link "[PERSON_NAME] & [PERSON_NAME] [PERSON_NAME] Wedding" at bounding box center [433, 217] width 423 height 24
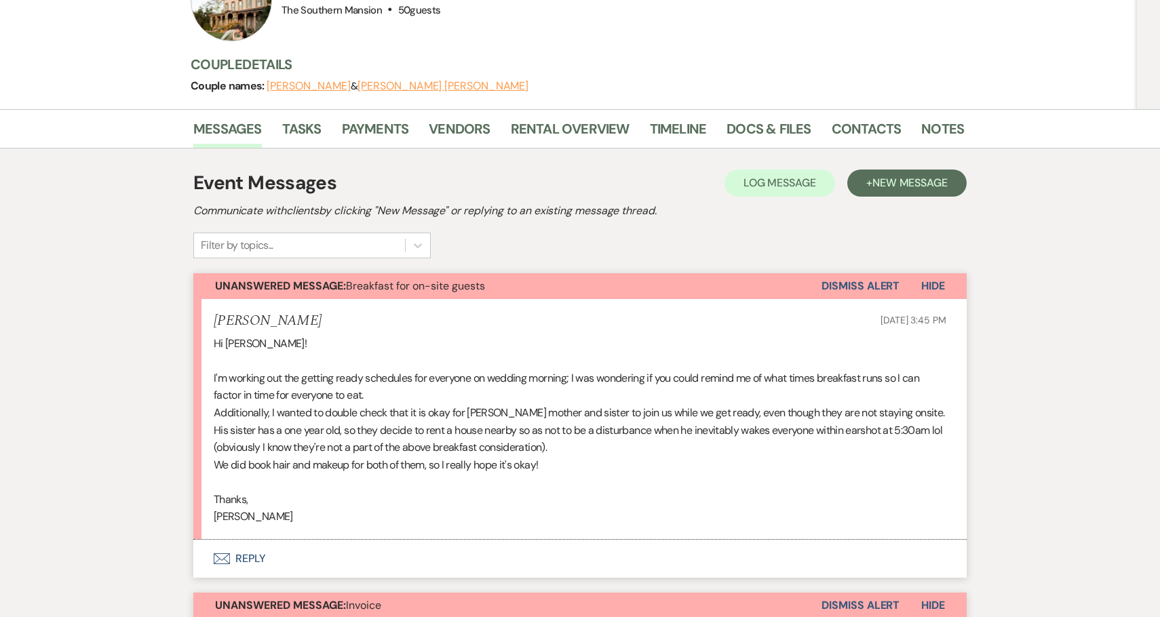
scroll to position [172, 0]
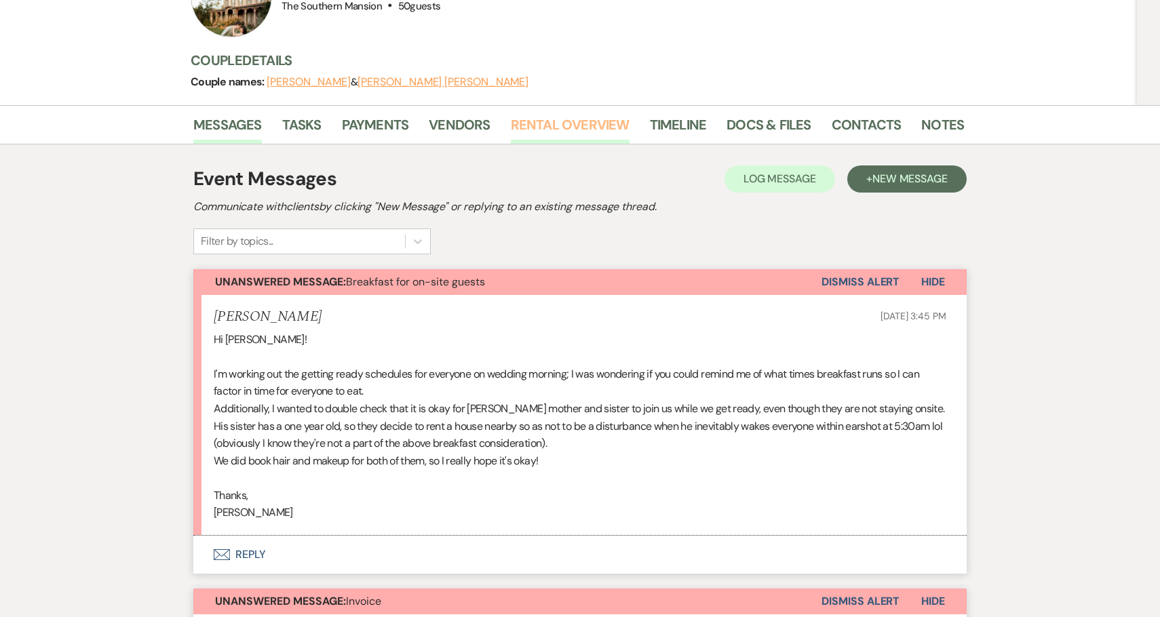
click at [536, 114] on link "Rental Overview" at bounding box center [570, 129] width 119 height 30
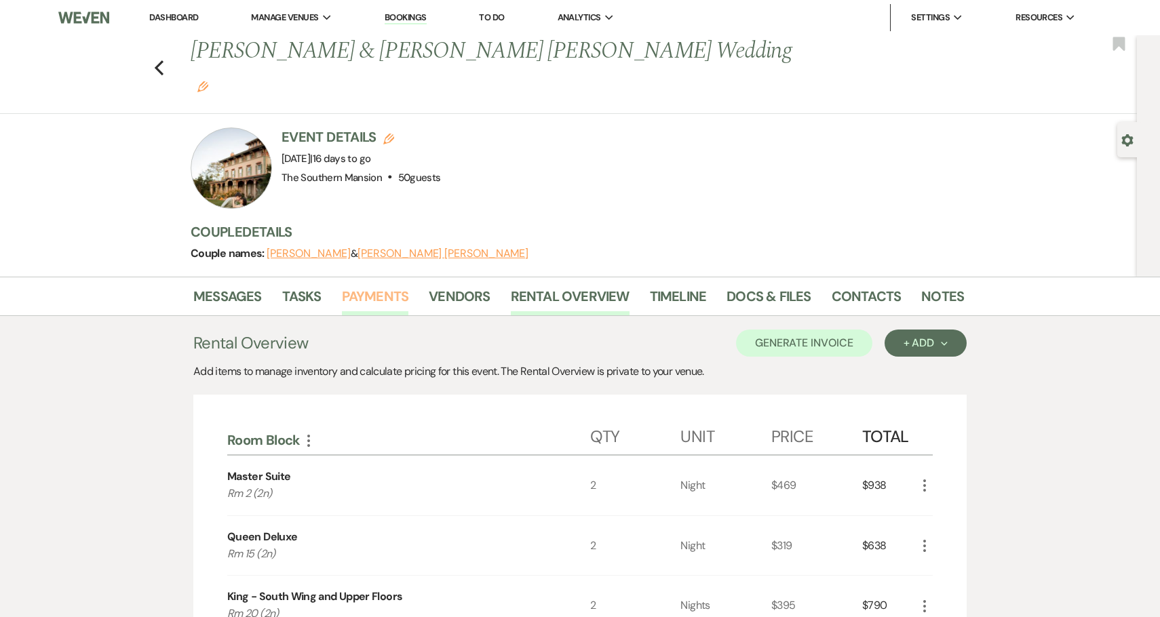
click at [376, 286] on link "Payments" at bounding box center [375, 301] width 67 height 30
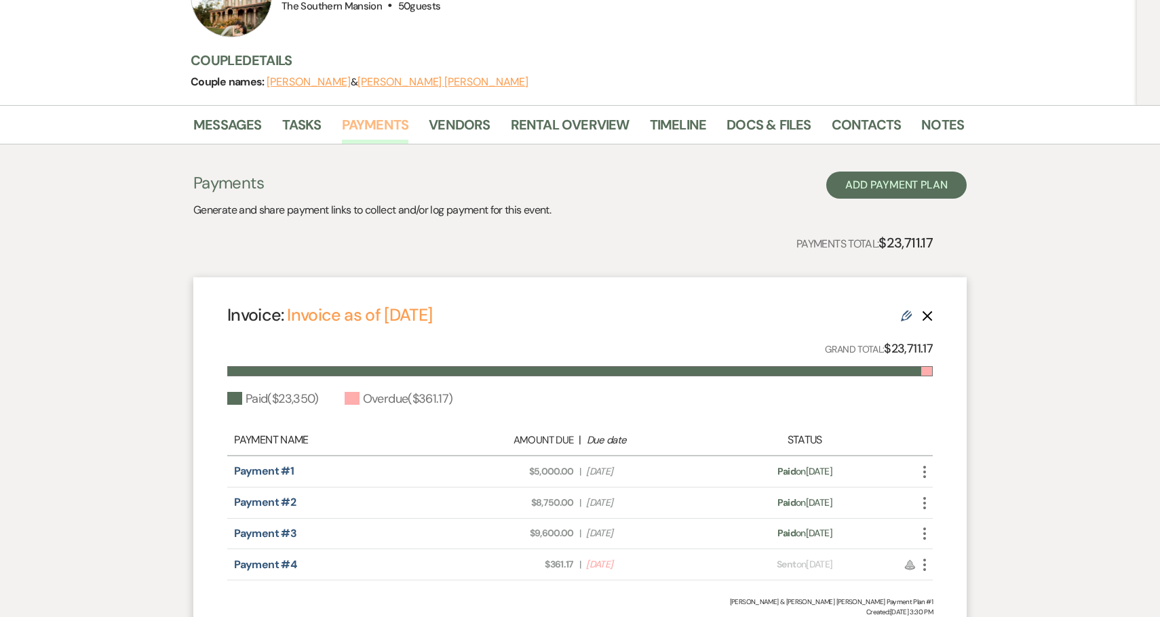
scroll to position [173, 0]
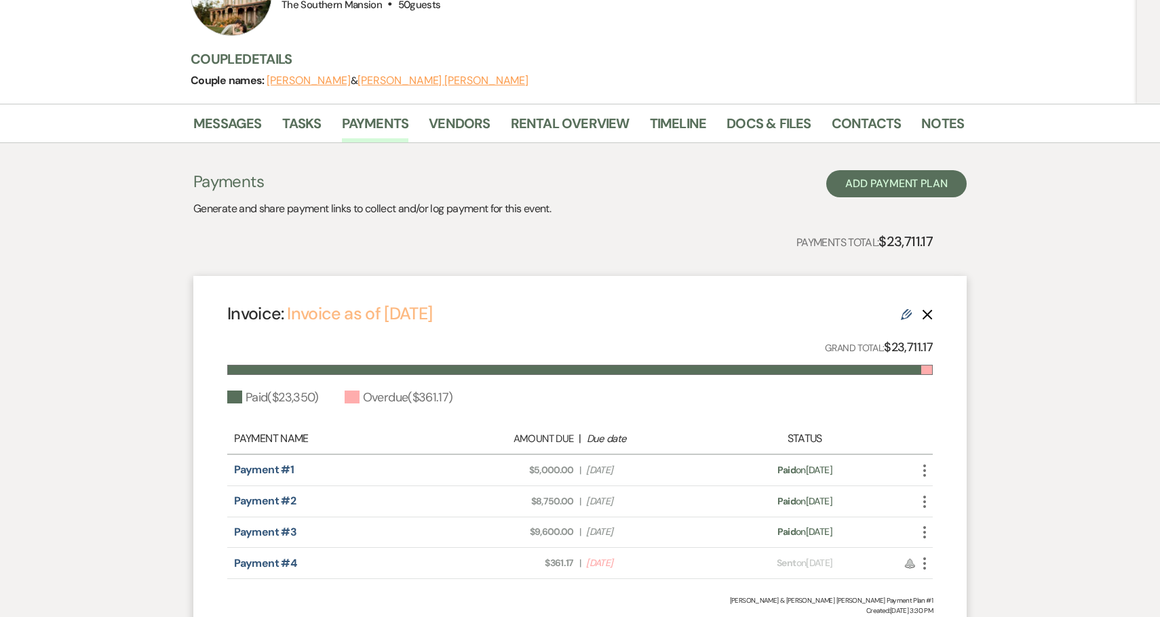
click at [384, 303] on link "Invoice as of [DATE]" at bounding box center [359, 314] width 145 height 22
click at [433, 389] on div "Overdue ( $361.17 )" at bounding box center [399, 398] width 109 height 18
copy div "361.17"
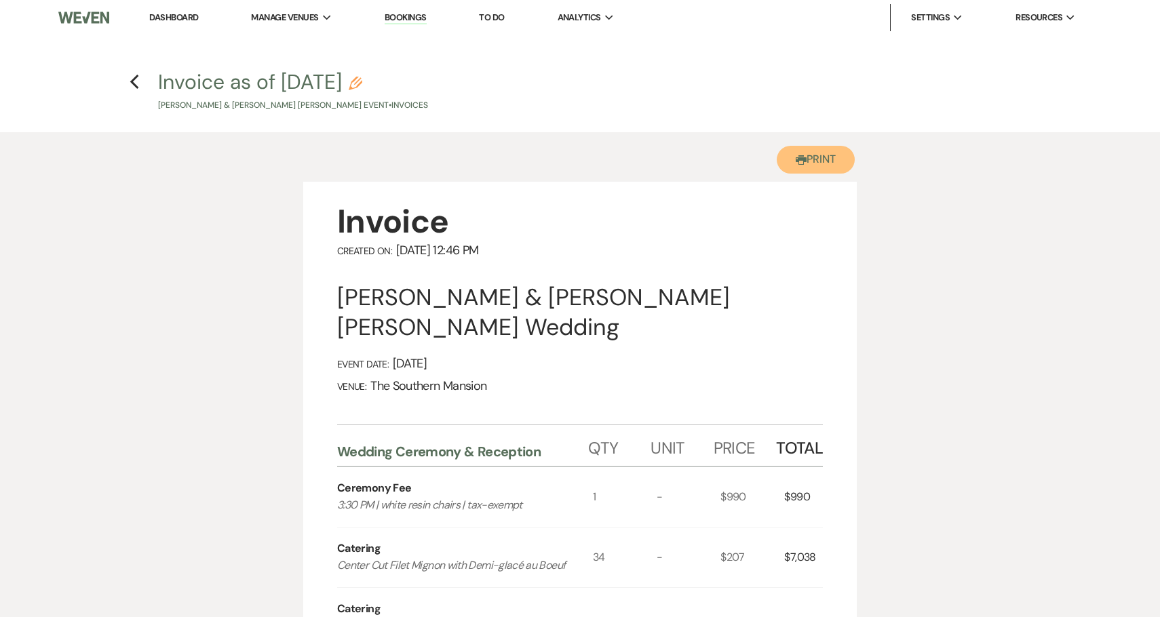
click at [828, 156] on button "Printer Print" at bounding box center [816, 160] width 78 height 28
